Goal: Information Seeking & Learning: Learn about a topic

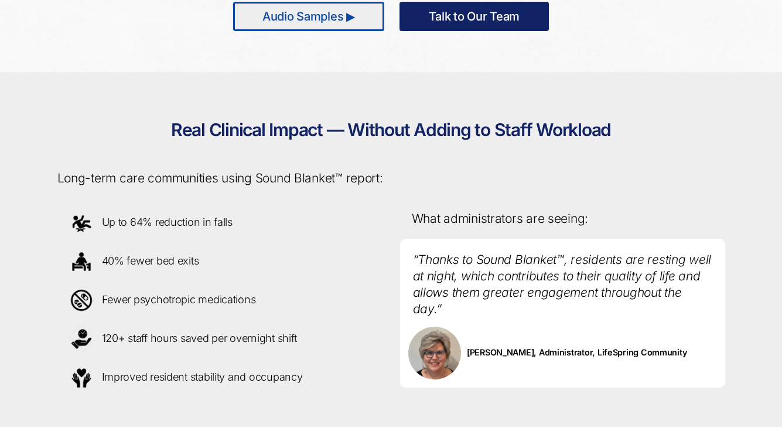
scroll to position [959, 0]
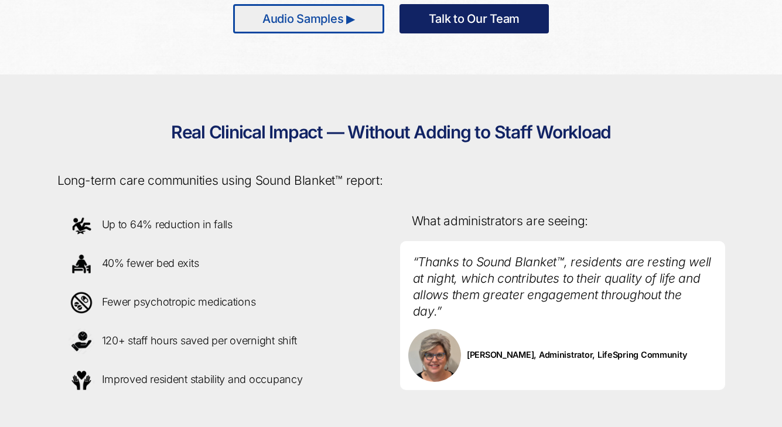
click at [353, 15] on link "Audio Samples ▶" at bounding box center [308, 18] width 151 height 29
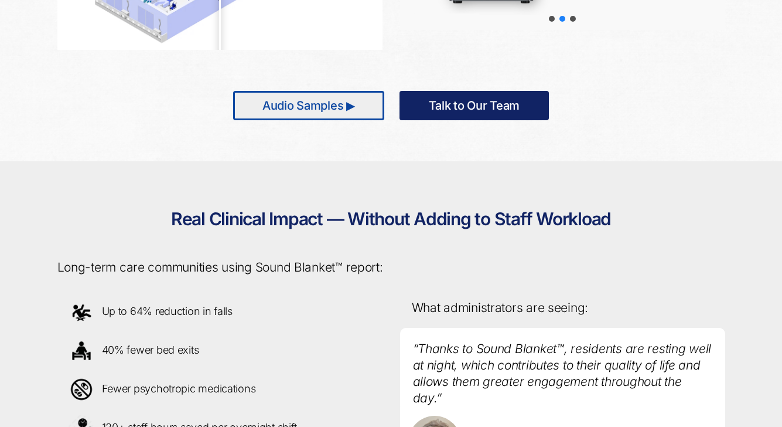
click at [497, 112] on link "Talk to Our Team" at bounding box center [475, 105] width 150 height 29
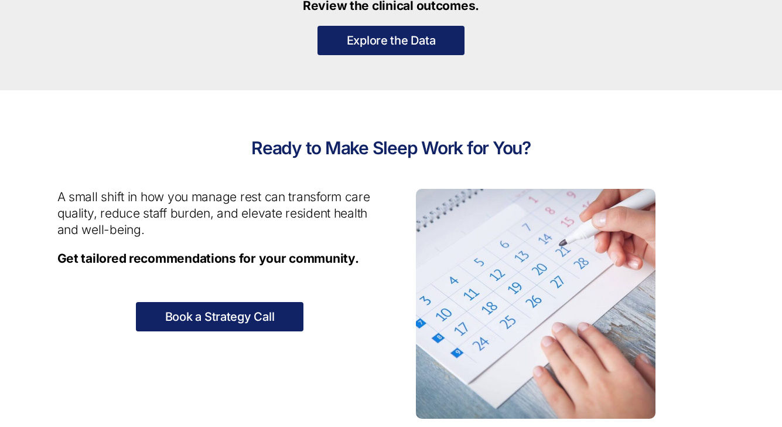
scroll to position [1331, 0]
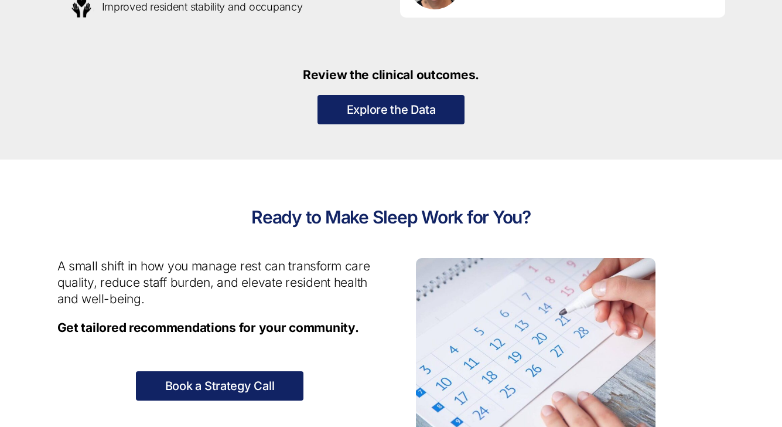
click at [256, 376] on link "Book a Strategy Call" at bounding box center [220, 385] width 168 height 29
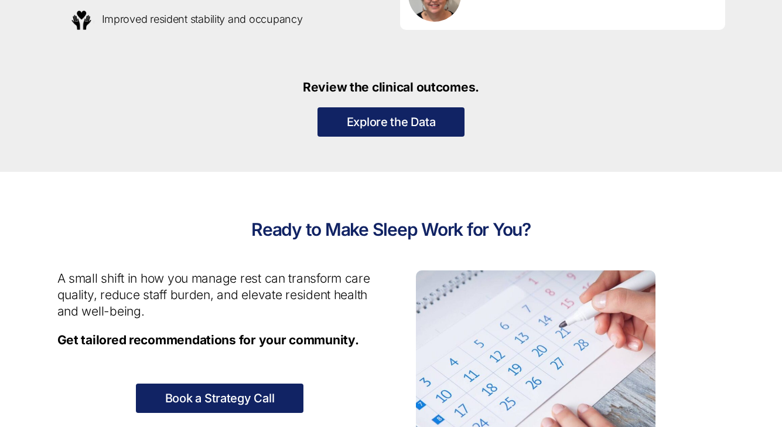
scroll to position [1318, 0]
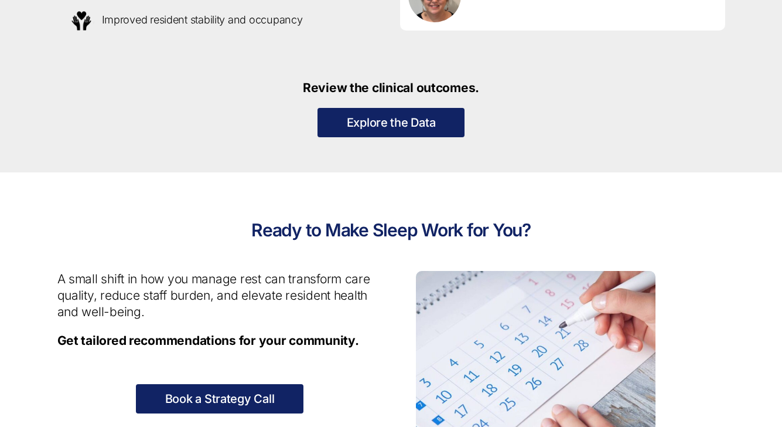
click at [412, 124] on link "Explore the Data" at bounding box center [392, 122] width 148 height 29
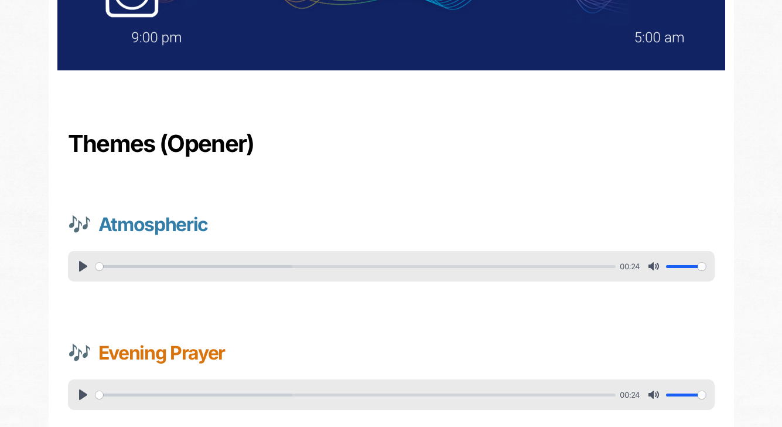
scroll to position [277, 0]
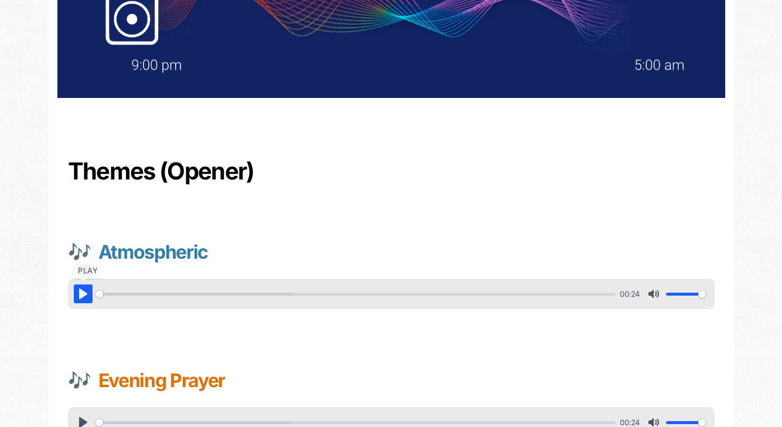
click at [79, 292] on button "Pause Play" at bounding box center [83, 293] width 19 height 19
type input "5.72"
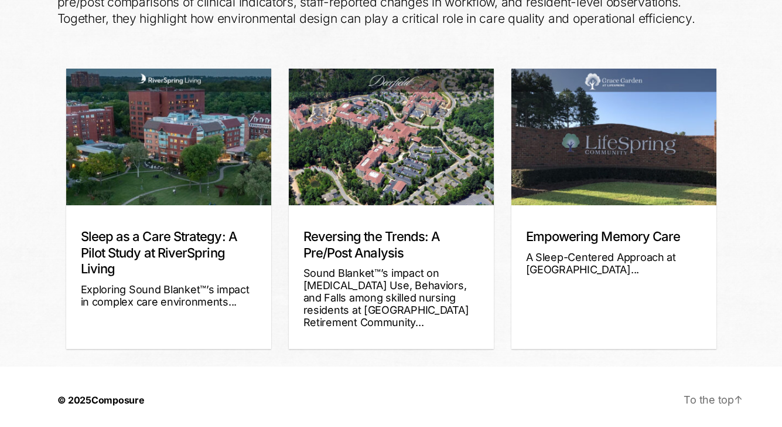
scroll to position [279, 0]
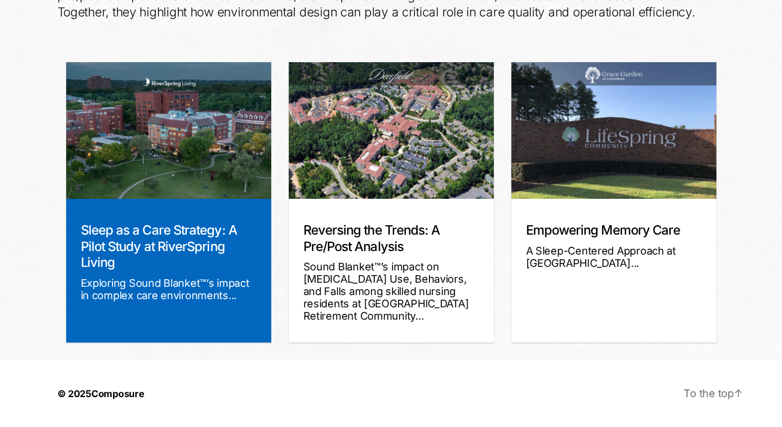
click at [133, 261] on h3 "Sleep as a Care Strategy: A Pilot Study at RiverSpring Living" at bounding box center [169, 246] width 176 height 49
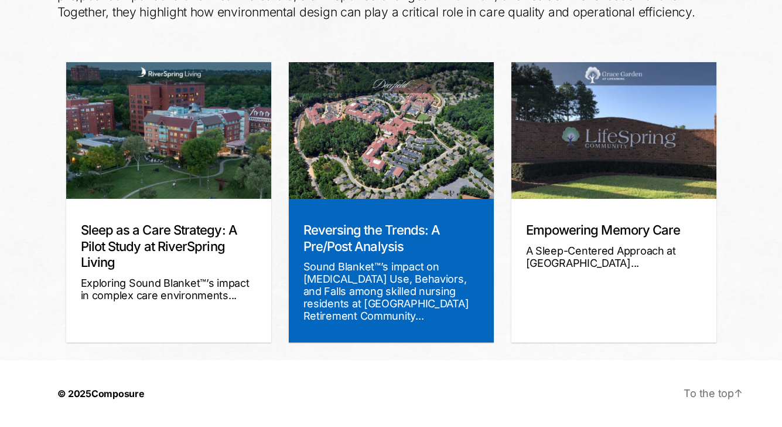
click at [369, 256] on div "Reversing the Trends: A Pre/Post Analysis Sound Blanket™’s impact on Sleep, Med…" at bounding box center [391, 271] width 205 height 144
click at [369, 170] on img at bounding box center [391, 130] width 205 height 137
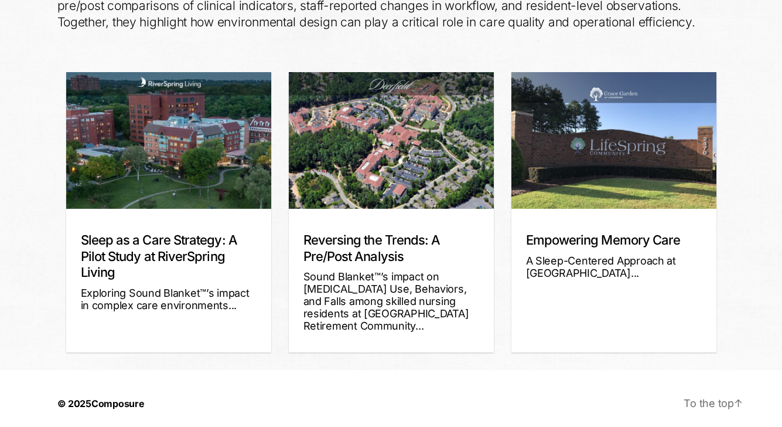
scroll to position [0, 0]
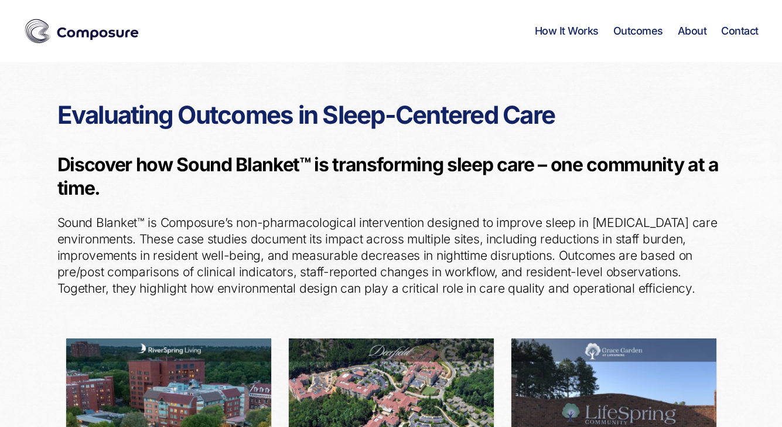
click at [565, 39] on div "Composure Menu How It Works Outcomes About Contact" at bounding box center [390, 31] width 735 height 62
click at [565, 32] on link "How It Works" at bounding box center [567, 31] width 64 height 13
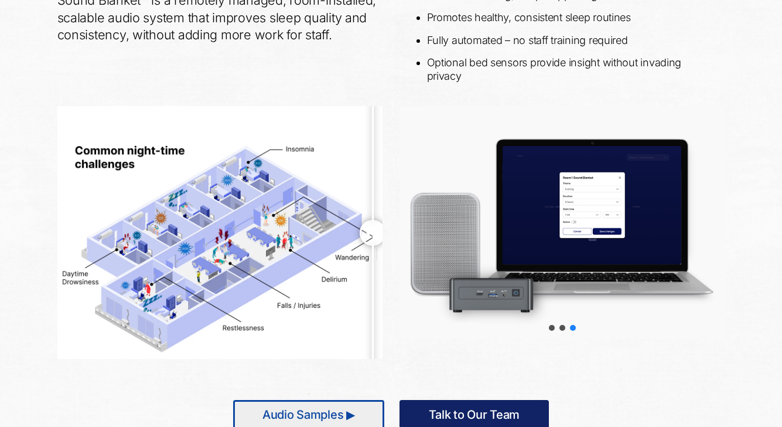
scroll to position [566, 0]
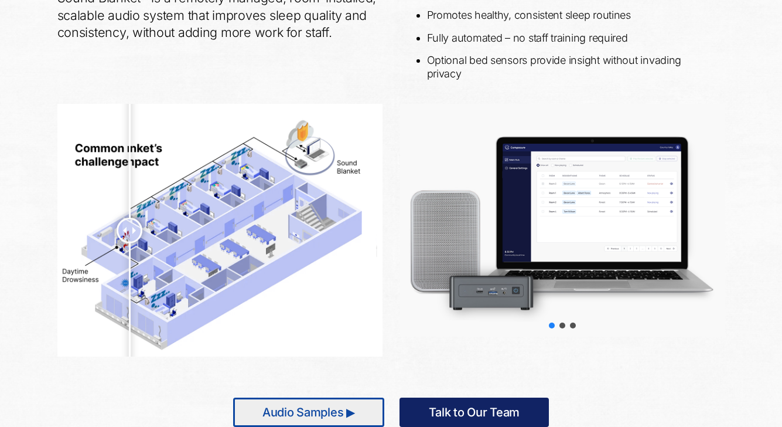
click at [492, 206] on div at bounding box center [562, 220] width 325 height 232
click at [540, 198] on div at bounding box center [562, 220] width 325 height 232
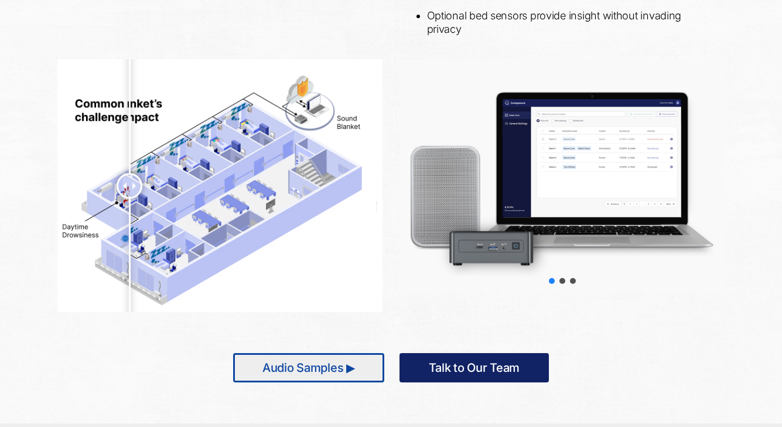
scroll to position [663, 0]
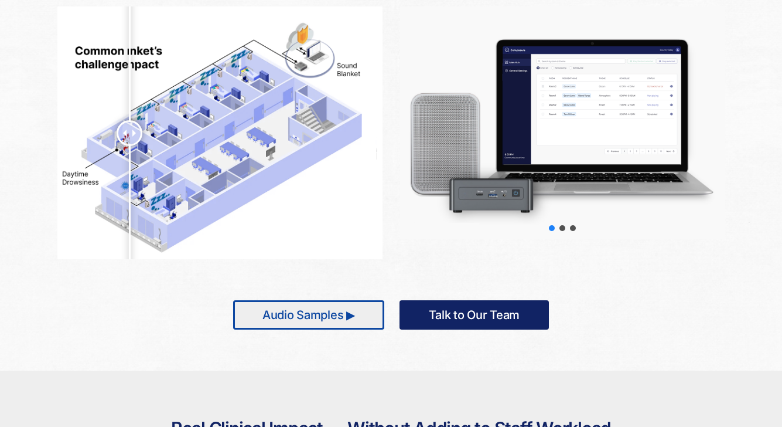
click at [494, 308] on link "Talk to Our Team" at bounding box center [475, 314] width 150 height 29
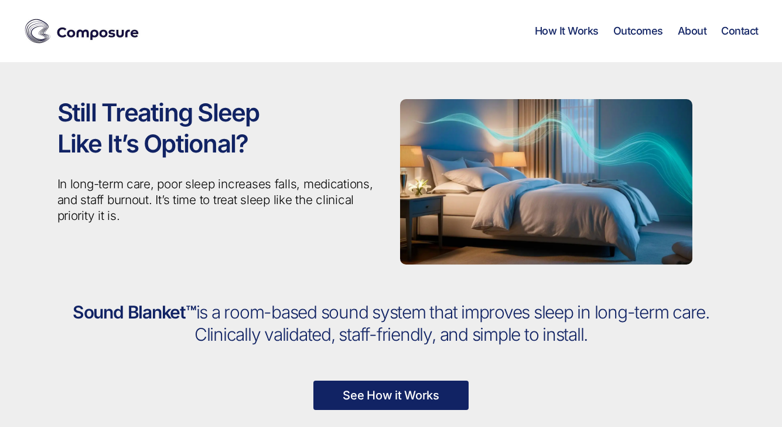
click at [575, 32] on link "How It Works" at bounding box center [567, 31] width 64 height 13
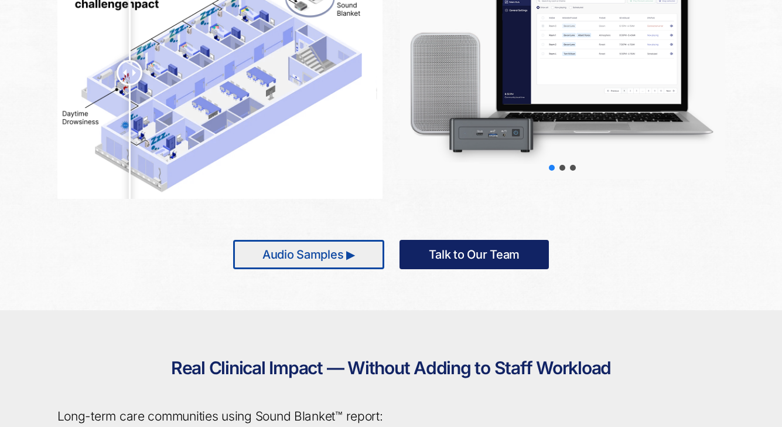
scroll to position [753, 0]
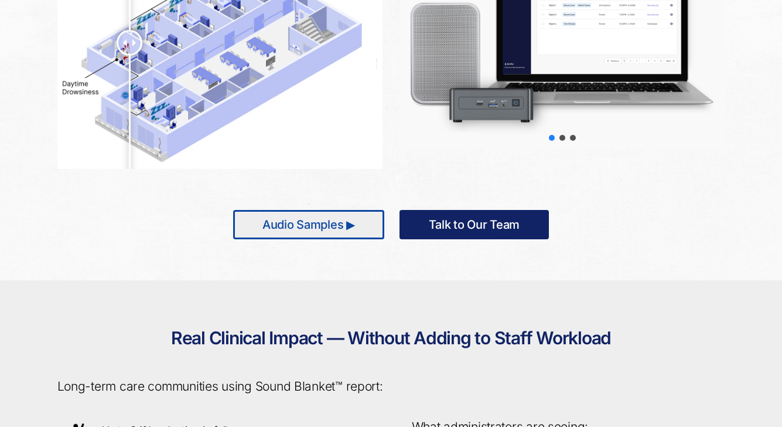
click at [350, 226] on link "Audio Samples ▶" at bounding box center [308, 224] width 151 height 29
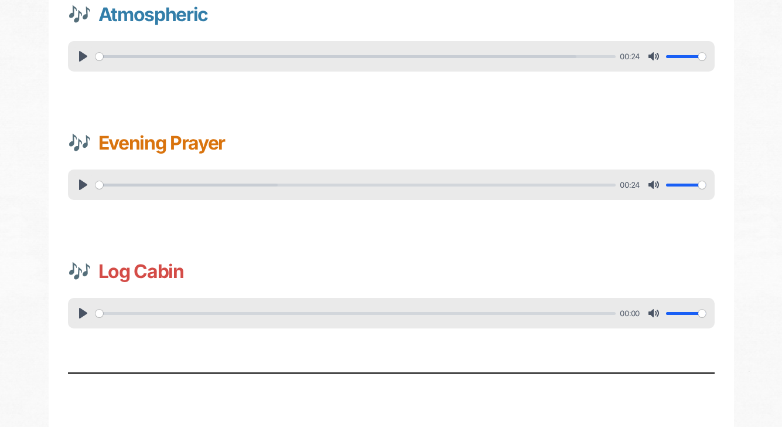
scroll to position [540, 0]
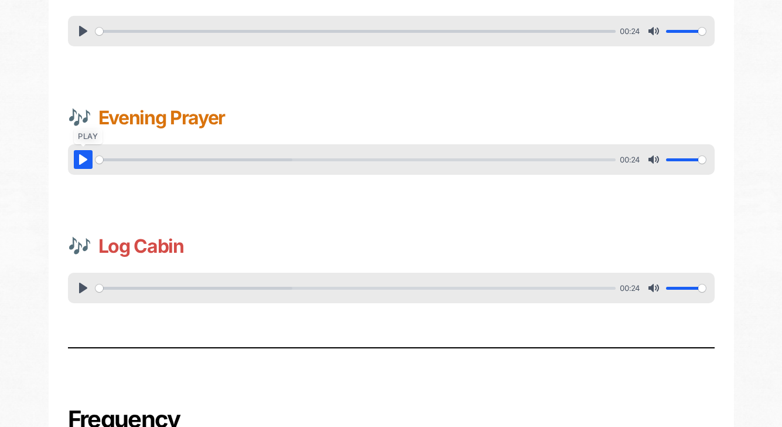
click at [77, 161] on button "Pause Play" at bounding box center [83, 159] width 19 height 19
click at [80, 161] on button "Pause Play" at bounding box center [83, 159] width 19 height 19
type input "21.58"
click at [84, 284] on button "Pause Play" at bounding box center [83, 287] width 19 height 19
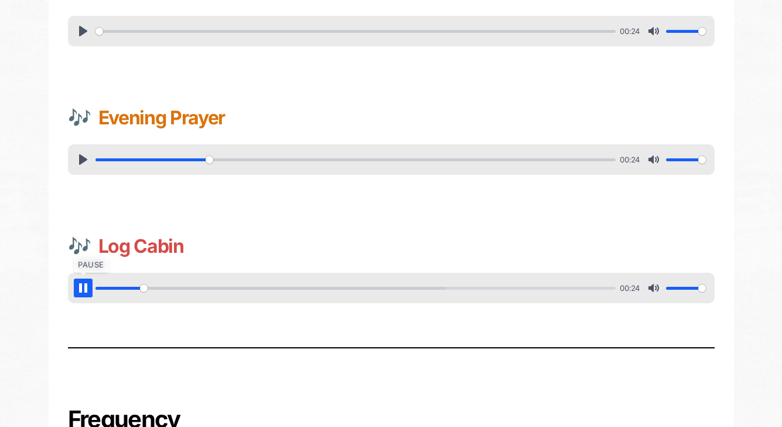
click at [84, 284] on button "Pause Play" at bounding box center [83, 287] width 19 height 19
type input "9.51"
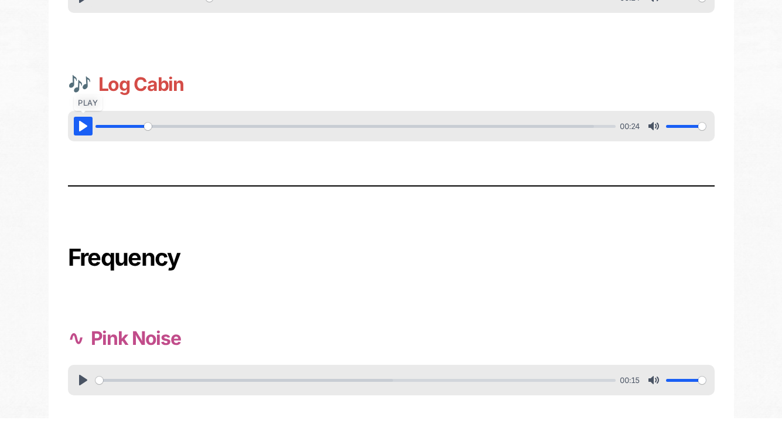
scroll to position [759, 0]
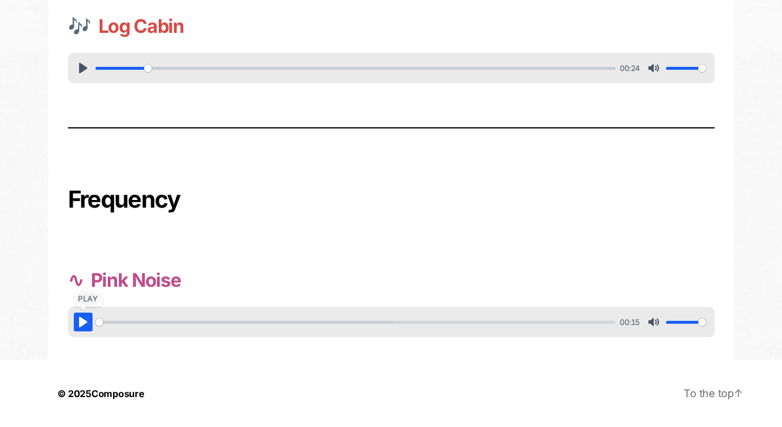
click at [83, 321] on button "Pause Play" at bounding box center [83, 321] width 19 height 19
type input "7.88"
